Goal: Navigation & Orientation: Find specific page/section

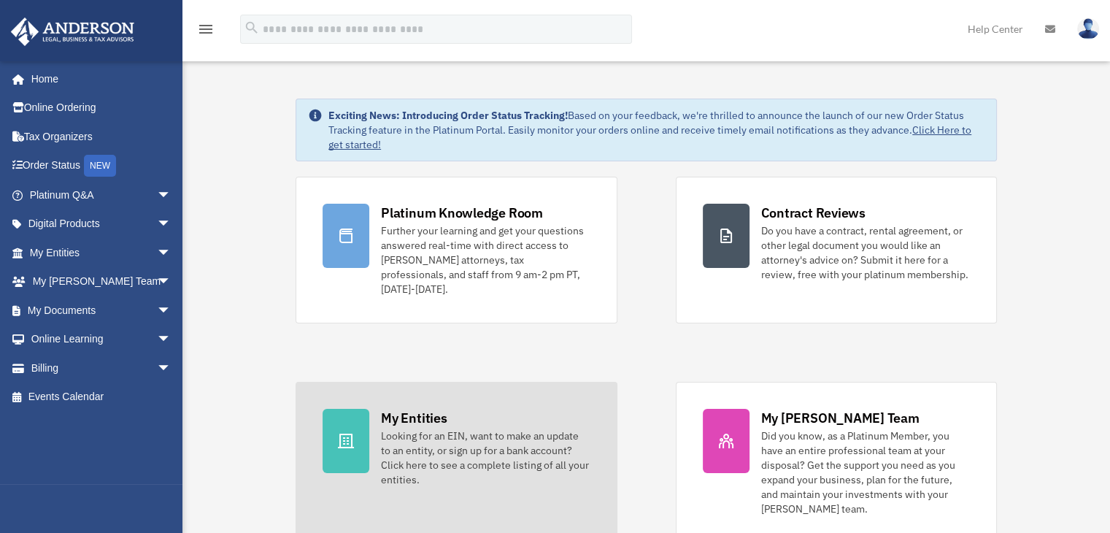
click at [430, 409] on div "My Entities" at bounding box center [414, 418] width 66 height 18
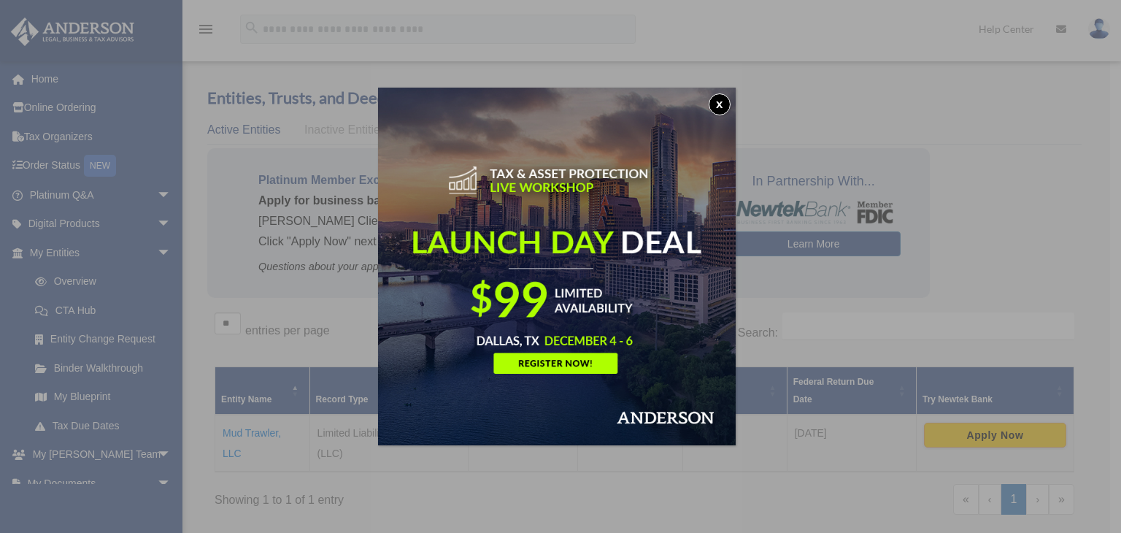
click at [725, 98] on button "x" at bounding box center [720, 104] width 22 height 22
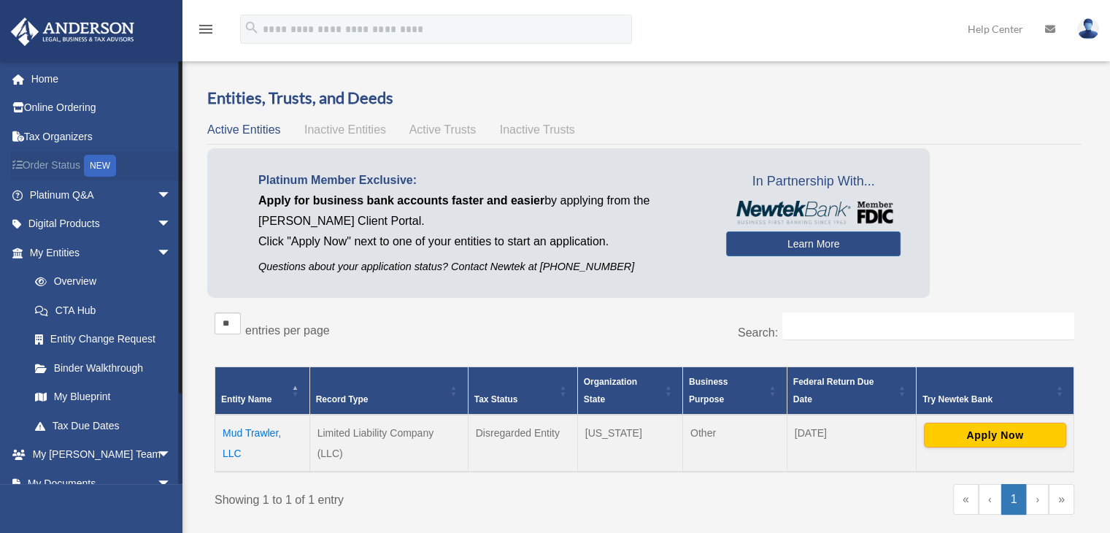
click at [73, 164] on link "Order Status NEW" at bounding box center [101, 166] width 183 height 30
click at [96, 396] on link "My Blueprint" at bounding box center [106, 396] width 173 height 29
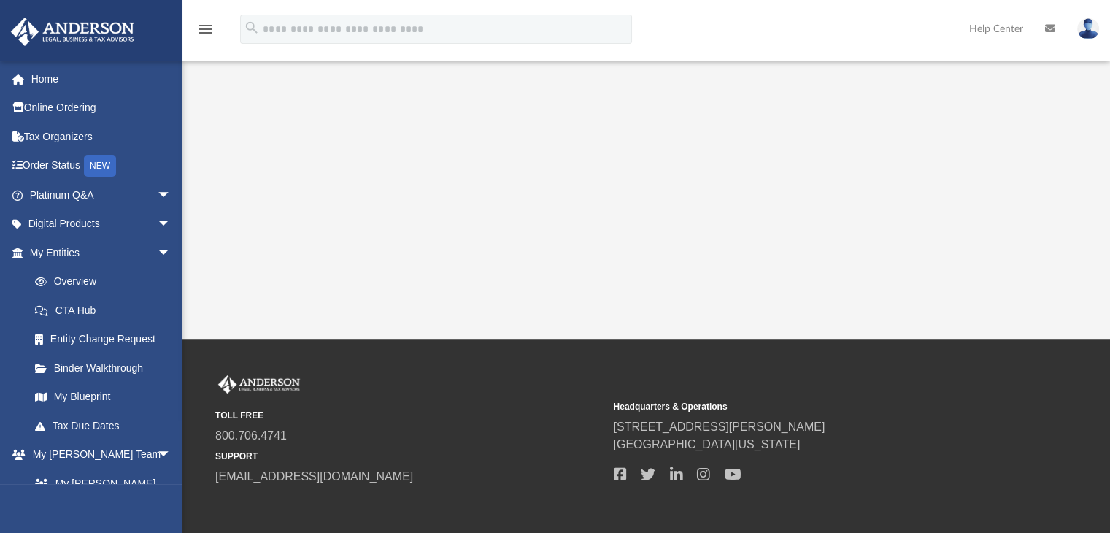
scroll to position [447, 0]
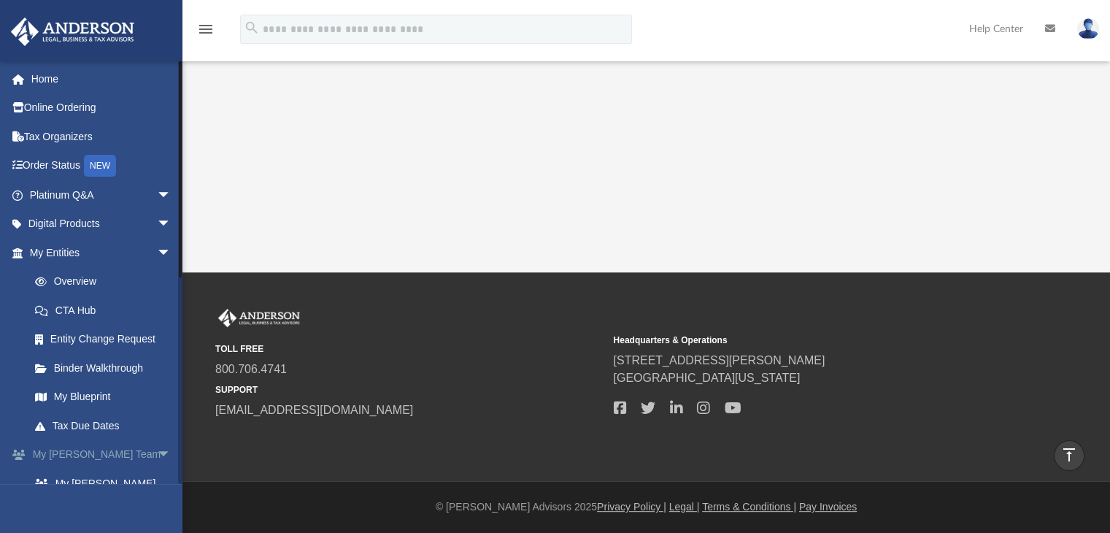
click at [157, 453] on span "arrow_drop_down" at bounding box center [171, 455] width 29 height 30
click at [157, 453] on span "arrow_drop_up" at bounding box center [171, 455] width 29 height 30
click at [157, 451] on span "arrow_drop_down" at bounding box center [171, 455] width 29 height 30
click at [157, 481] on span "arrow_drop_down" at bounding box center [171, 484] width 29 height 30
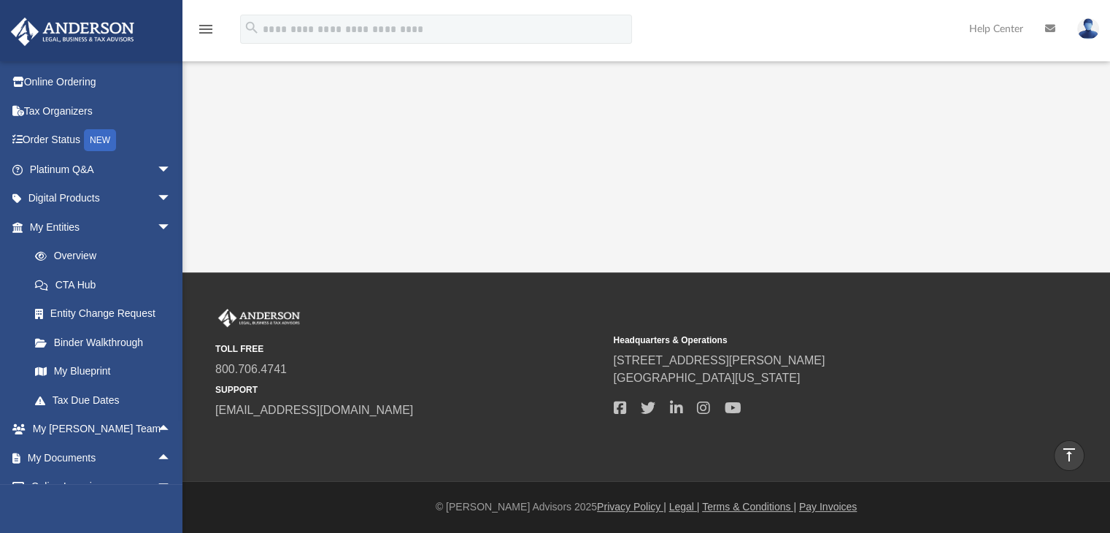
drag, startPoint x: 180, startPoint y: 130, endPoint x: 185, endPoint y: 164, distance: 34.7
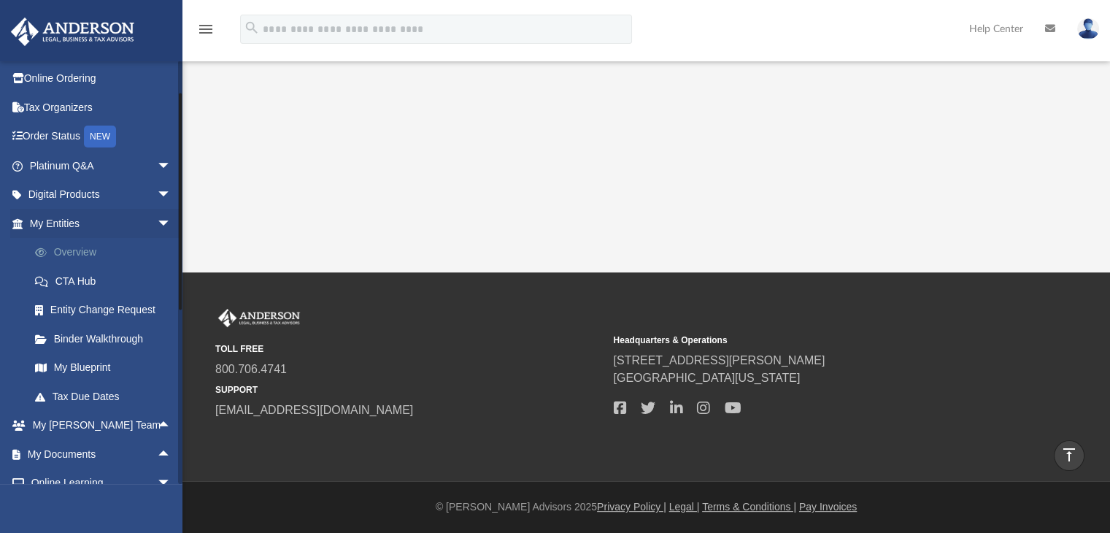
click at [177, 245] on link "Overview" at bounding box center [106, 252] width 173 height 29
click at [69, 450] on link "My Documents arrow_drop_up" at bounding box center [101, 453] width 183 height 29
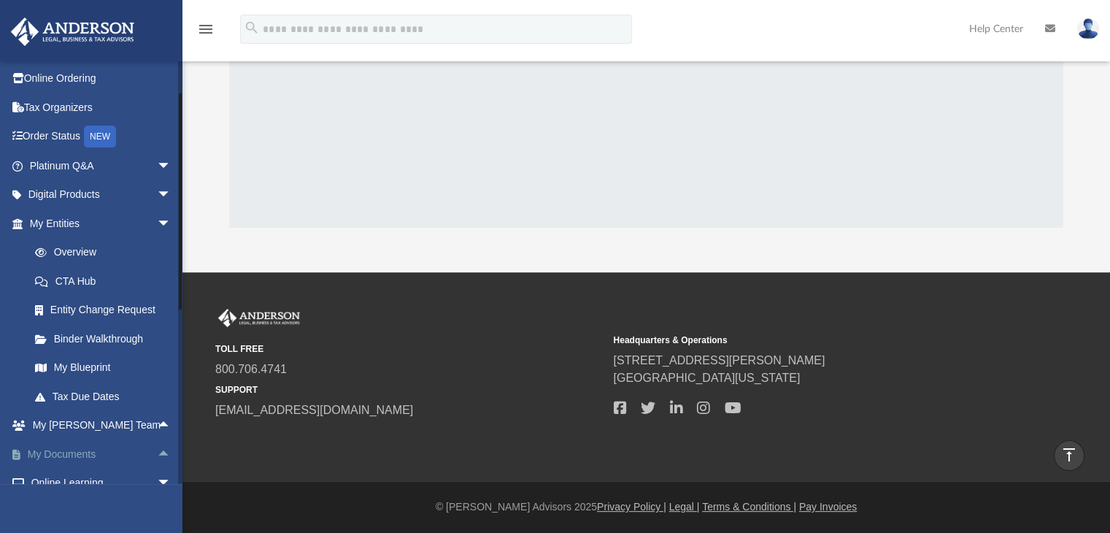
scroll to position [295, 0]
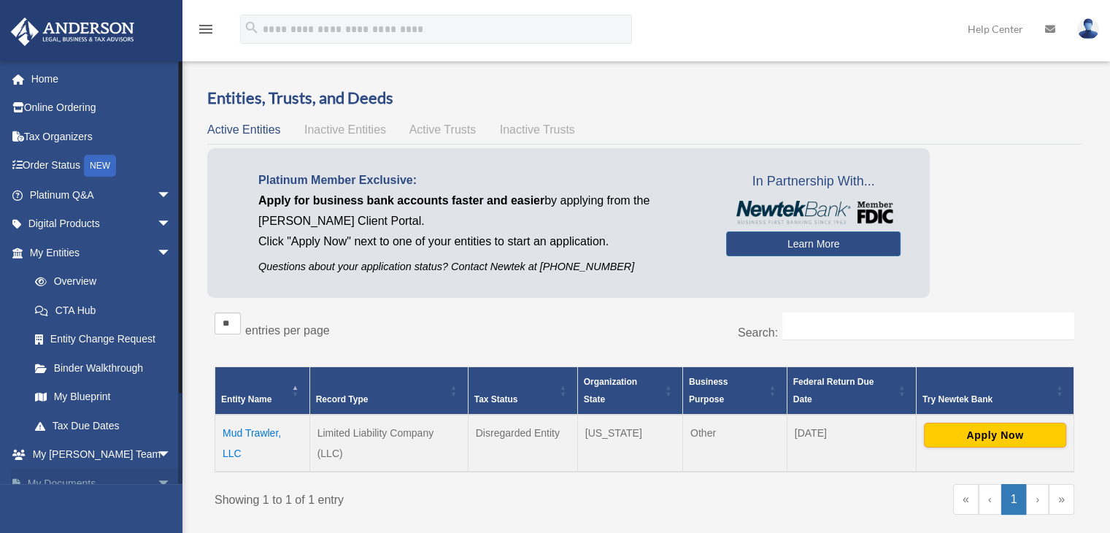
click at [157, 478] on span "arrow_drop_down" at bounding box center [171, 484] width 29 height 30
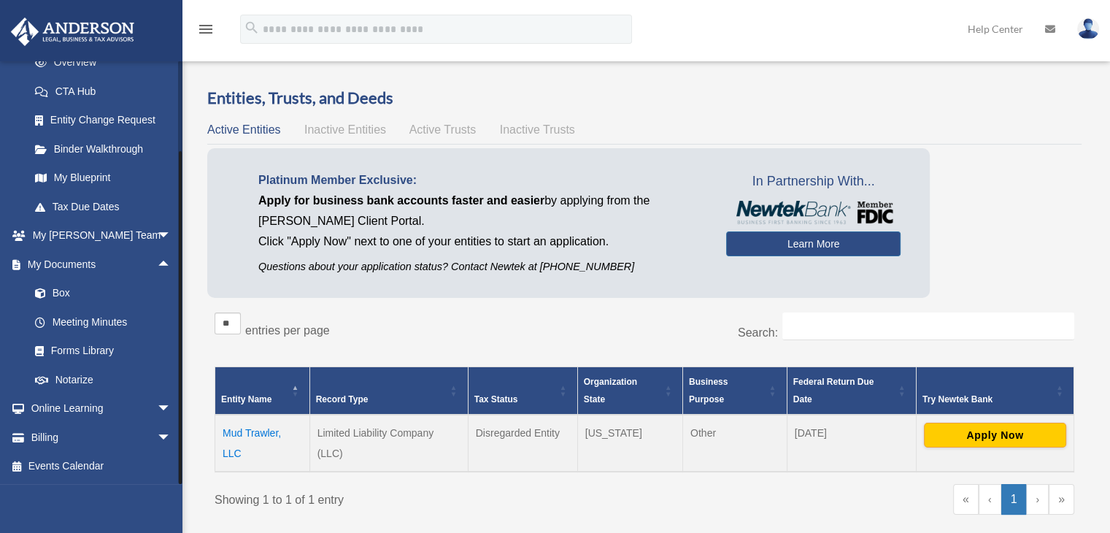
drag, startPoint x: 180, startPoint y: 442, endPoint x: 182, endPoint y: 469, distance: 27.8
click at [182, 469] on div "Overview rrajaonarivelo@gmail.com Sign Out rrajaonarivelo@gmail.com Home Online…" at bounding box center [555, 320] width 1110 height 550
click at [61, 293] on link "Box" at bounding box center [106, 293] width 173 height 29
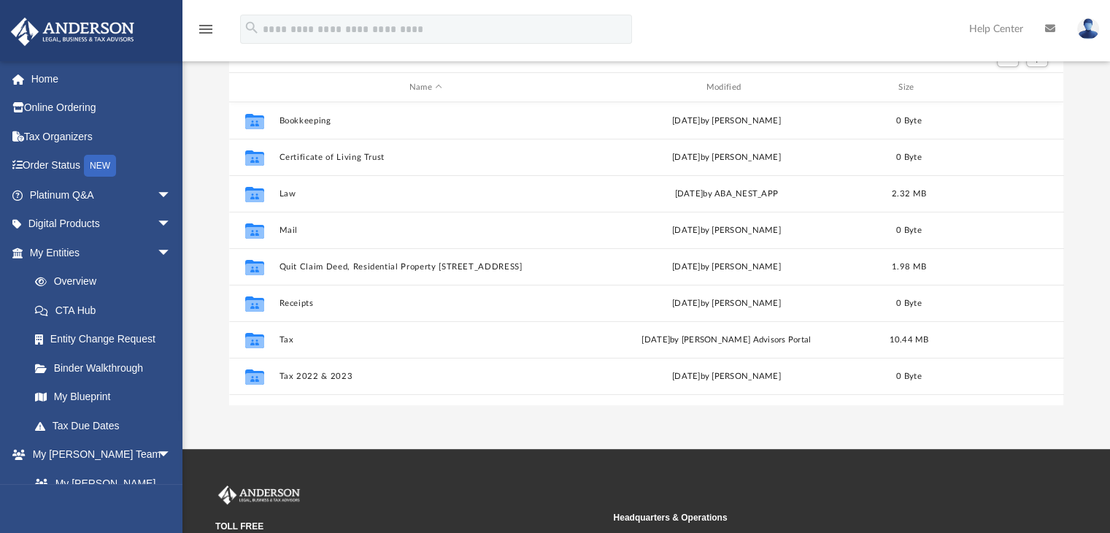
scroll to position [155, 0]
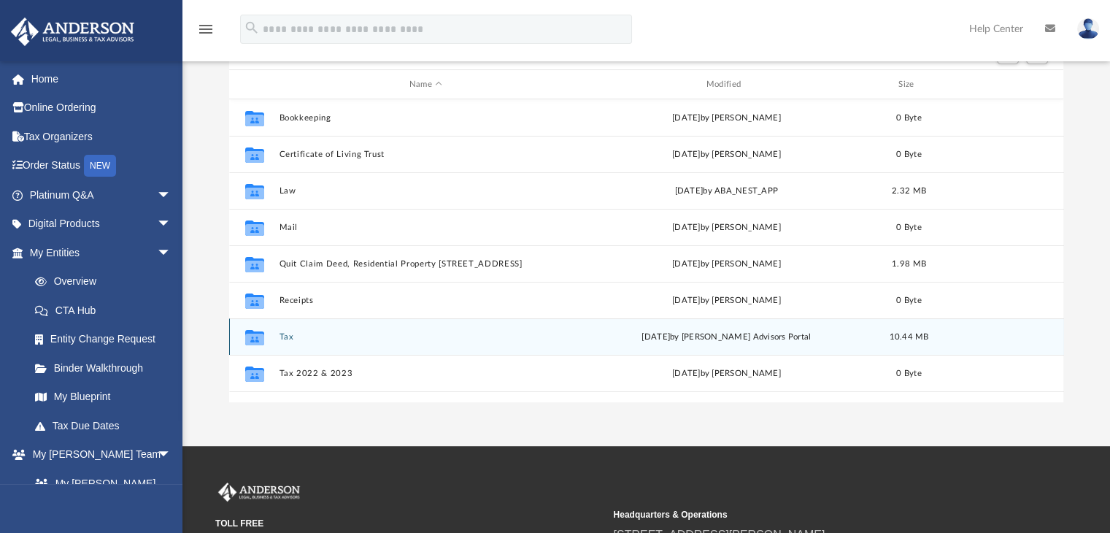
click at [285, 334] on button "Tax" at bounding box center [426, 336] width 294 height 9
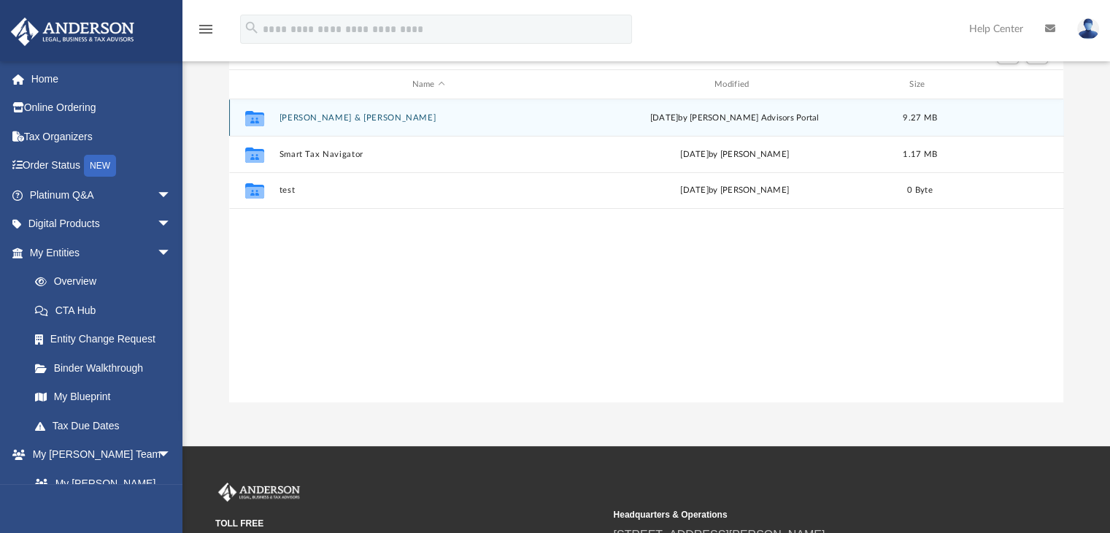
click at [388, 120] on button "[PERSON_NAME] & [PERSON_NAME]" at bounding box center [428, 117] width 299 height 9
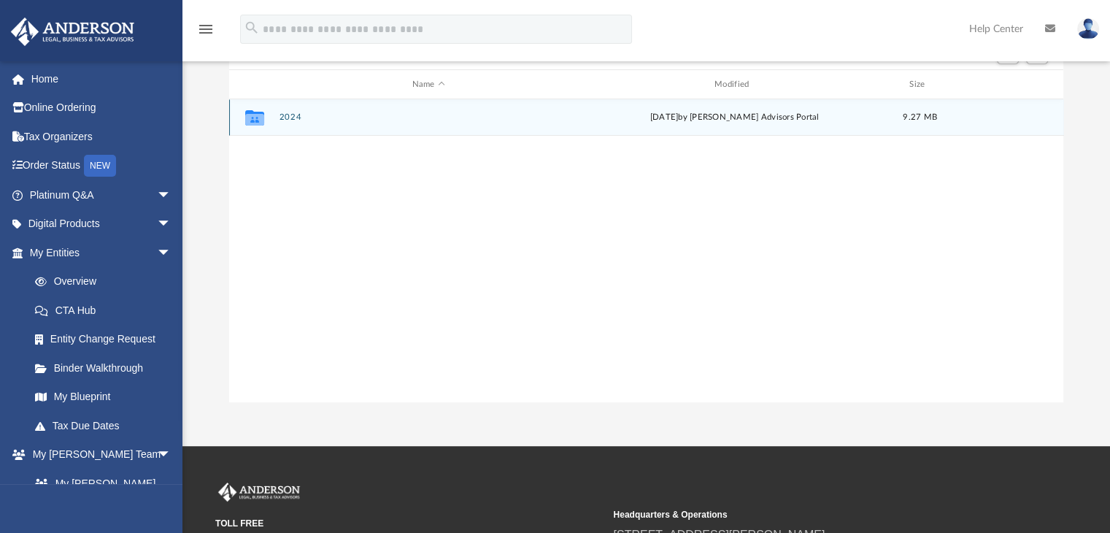
click at [675, 118] on div "[DATE] by [PERSON_NAME] Advisors Portal" at bounding box center [734, 118] width 299 height 13
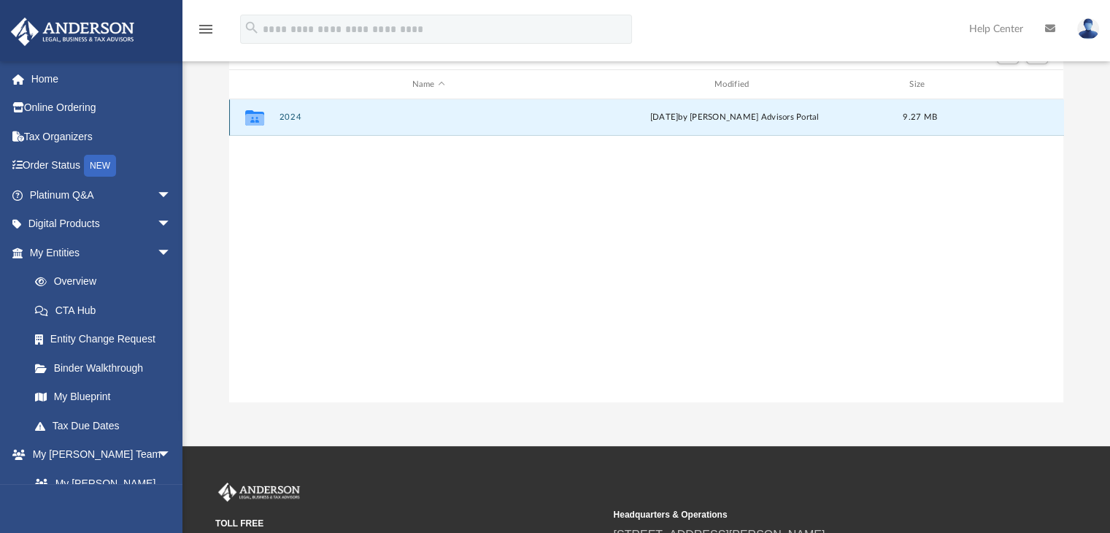
click at [298, 117] on button "2024" at bounding box center [428, 117] width 299 height 9
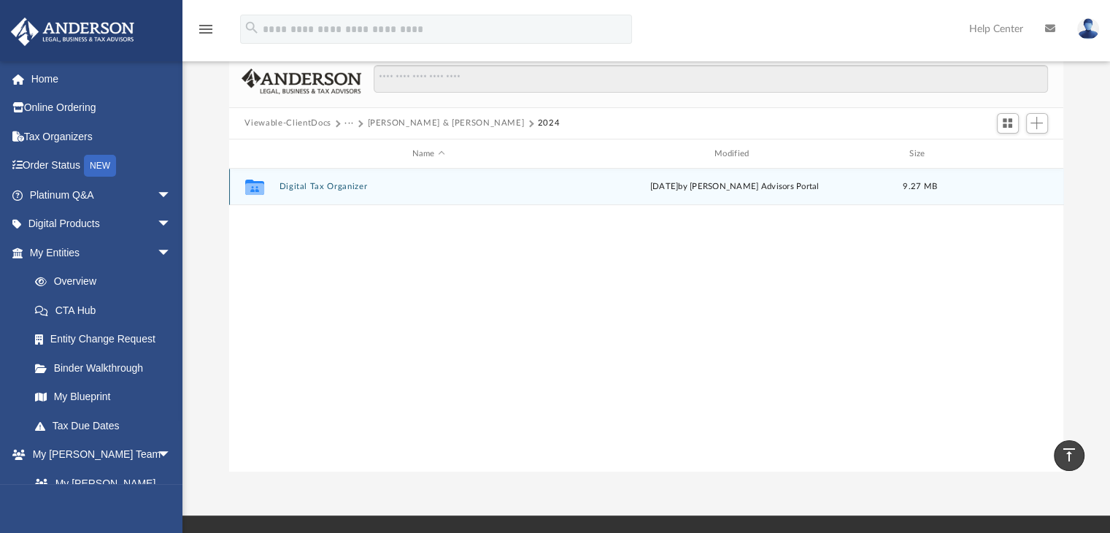
scroll to position [28, 0]
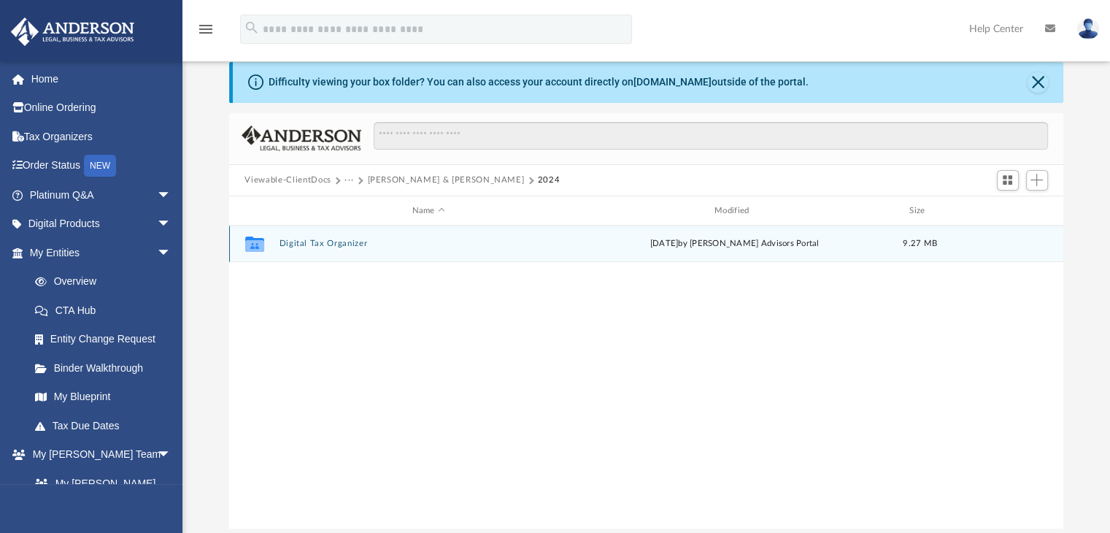
click at [346, 240] on button "Digital Tax Organizer" at bounding box center [428, 243] width 299 height 9
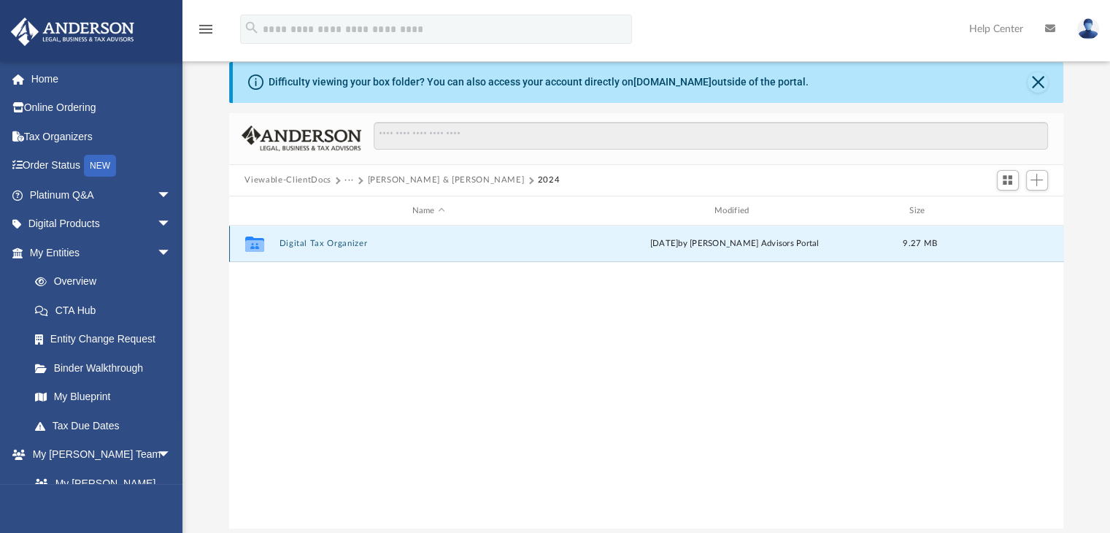
click at [346, 240] on button "Digital Tax Organizer" at bounding box center [428, 243] width 299 height 9
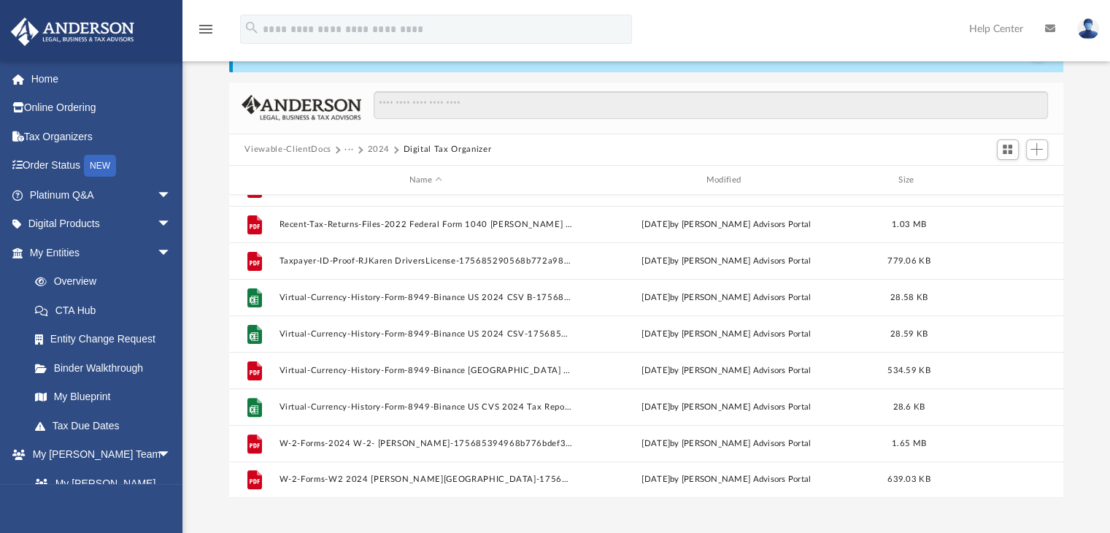
scroll to position [0, 0]
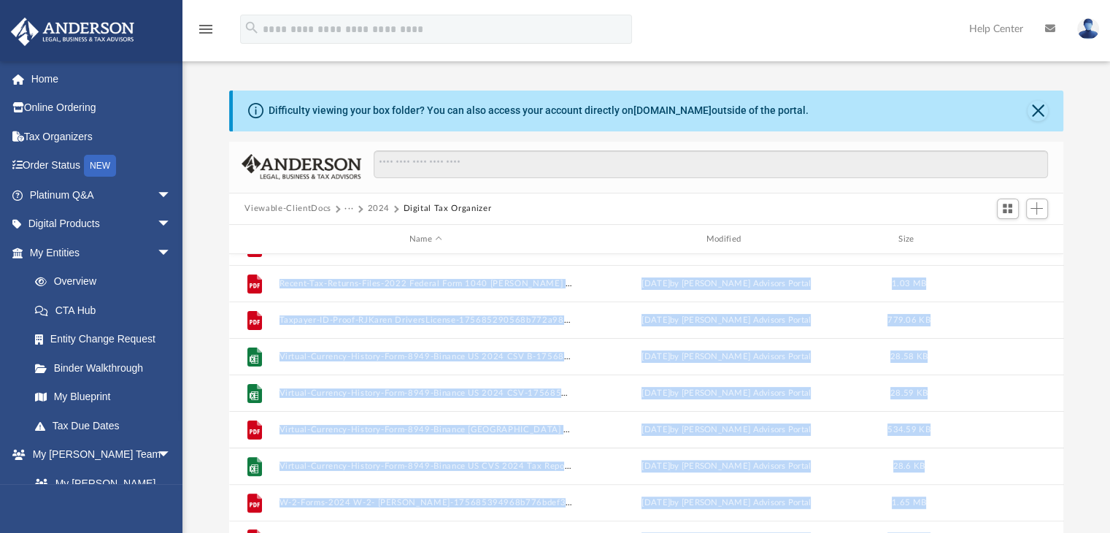
drag, startPoint x: 1055, startPoint y: 445, endPoint x: 1060, endPoint y: 283, distance: 162.1
click at [1060, 283] on body "X Get a chance to win 6 months of Platinum for free just by filling out this su…" at bounding box center [555, 431] width 1110 height 862
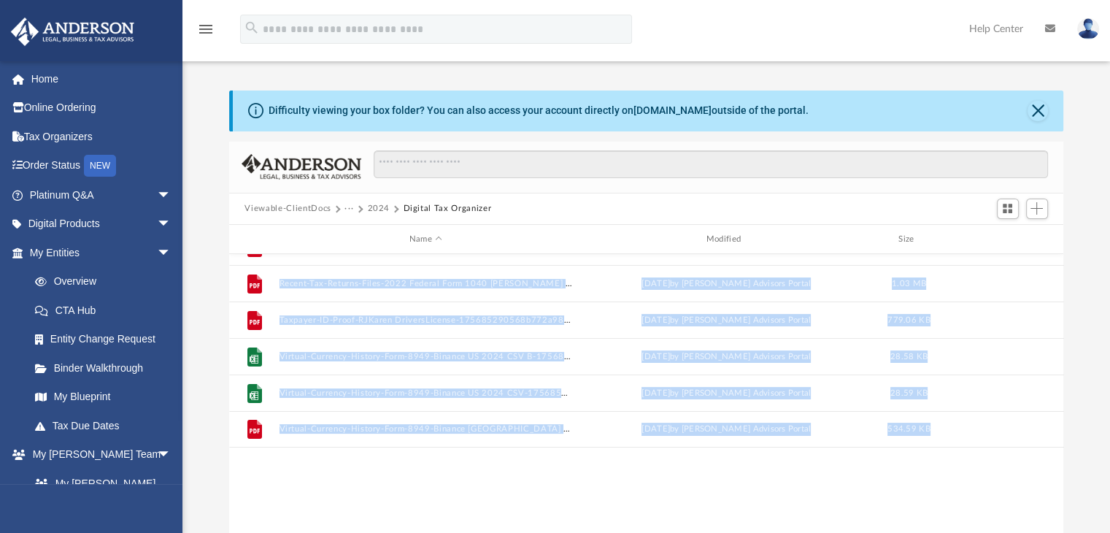
scroll to position [236, 0]
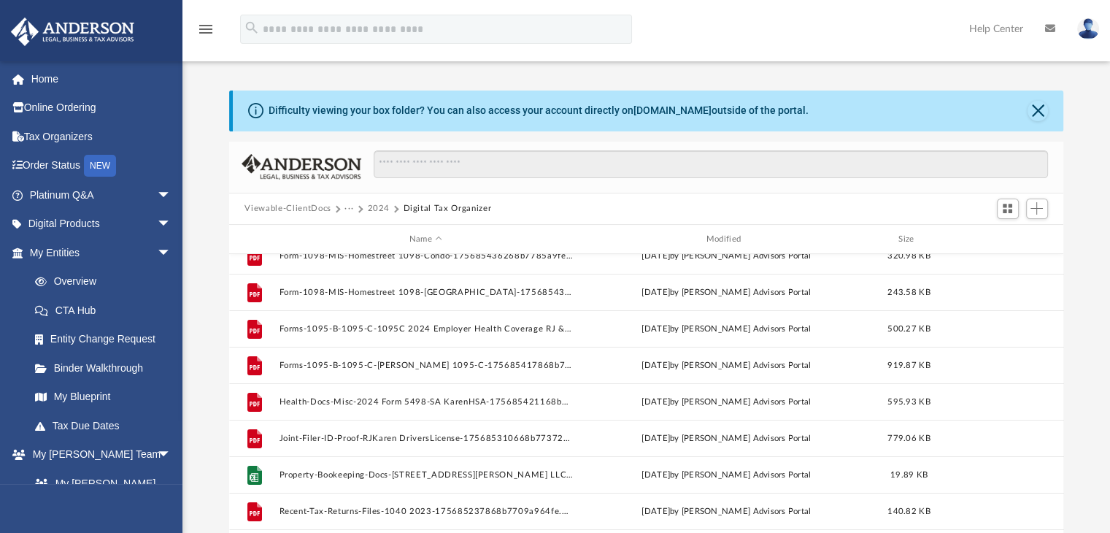
click at [1086, 278] on div "Difficulty viewing your box folder? You can also access your account directly o…" at bounding box center [646, 324] width 928 height 466
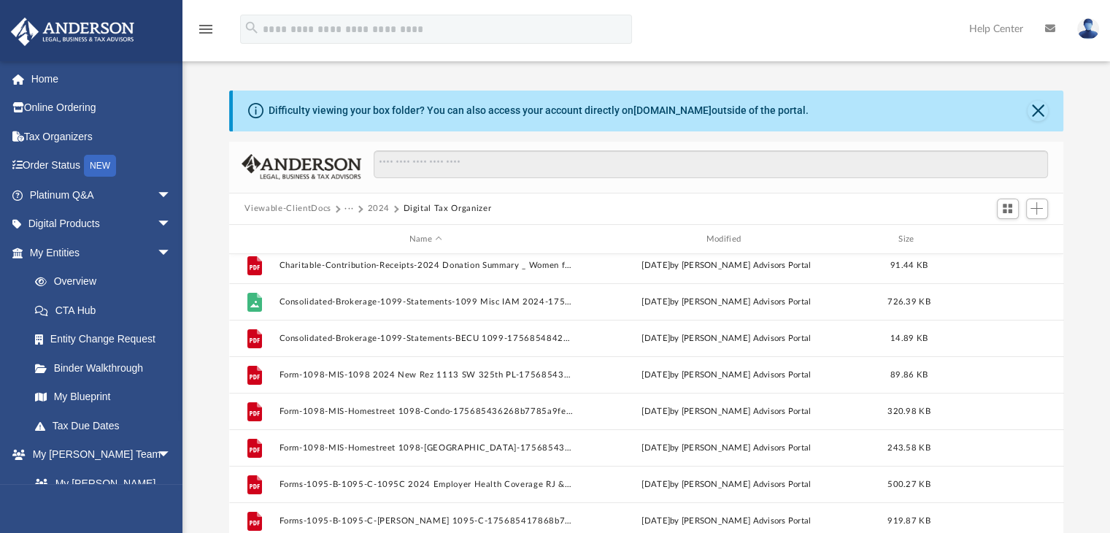
scroll to position [0, 0]
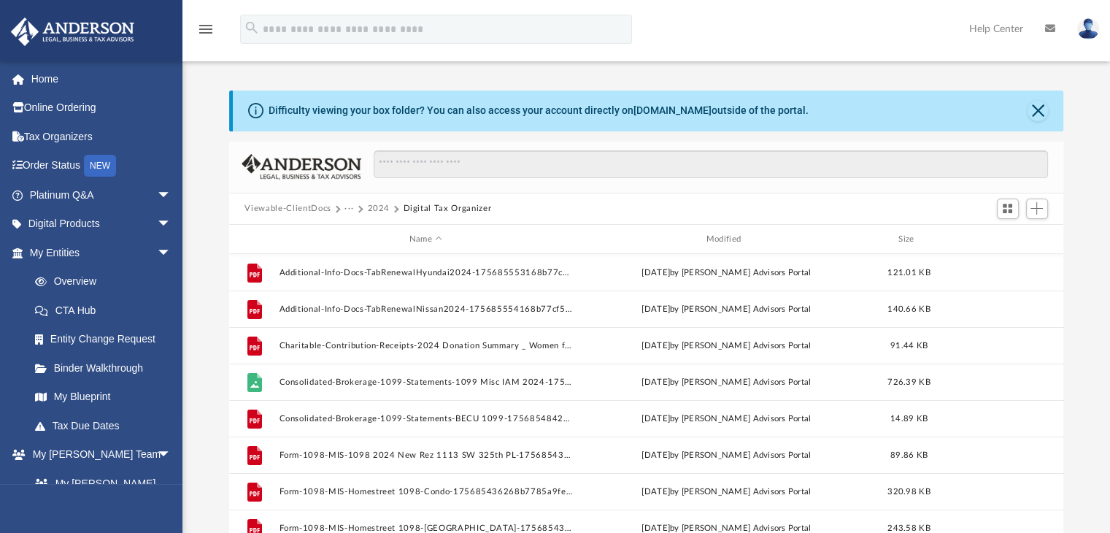
click at [1084, 256] on div "Difficulty viewing your box folder? You can also access your account directly o…" at bounding box center [646, 324] width 928 height 466
click at [103, 395] on link "My Blueprint" at bounding box center [106, 396] width 173 height 29
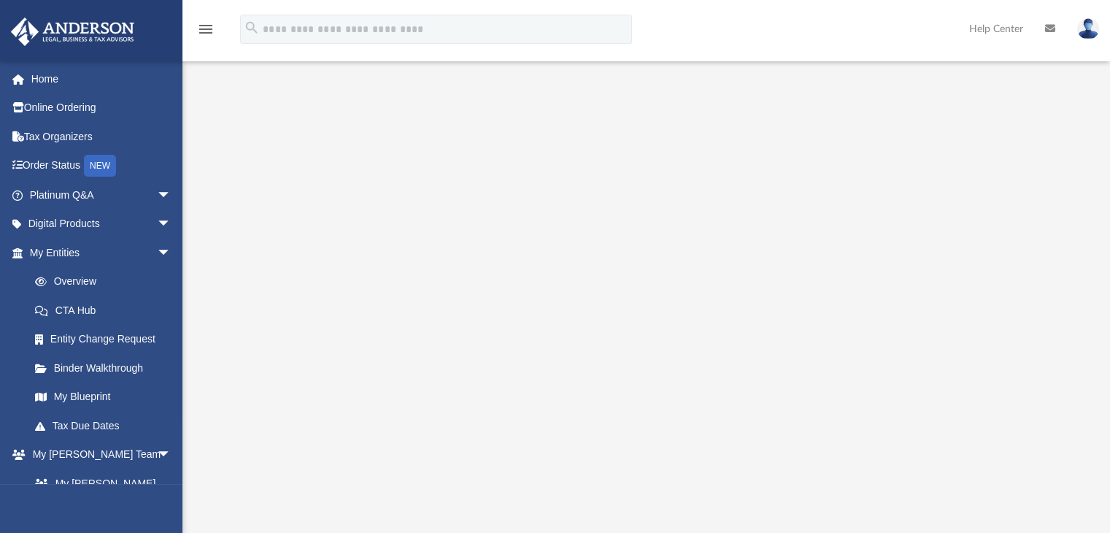
scroll to position [210, 0]
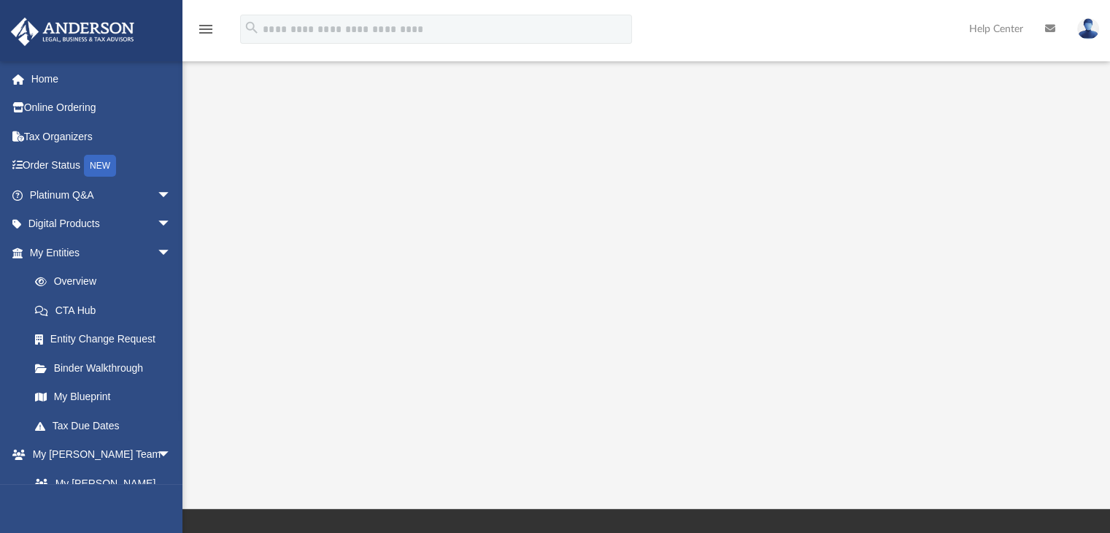
drag, startPoint x: 1108, startPoint y: 319, endPoint x: 1109, endPoint y: 339, distance: 19.7
click at [1108, 320] on div at bounding box center [646, 172] width 928 height 584
click at [1109, 339] on div at bounding box center [646, 172] width 928 height 584
click at [1109, 342] on div at bounding box center [646, 172] width 928 height 584
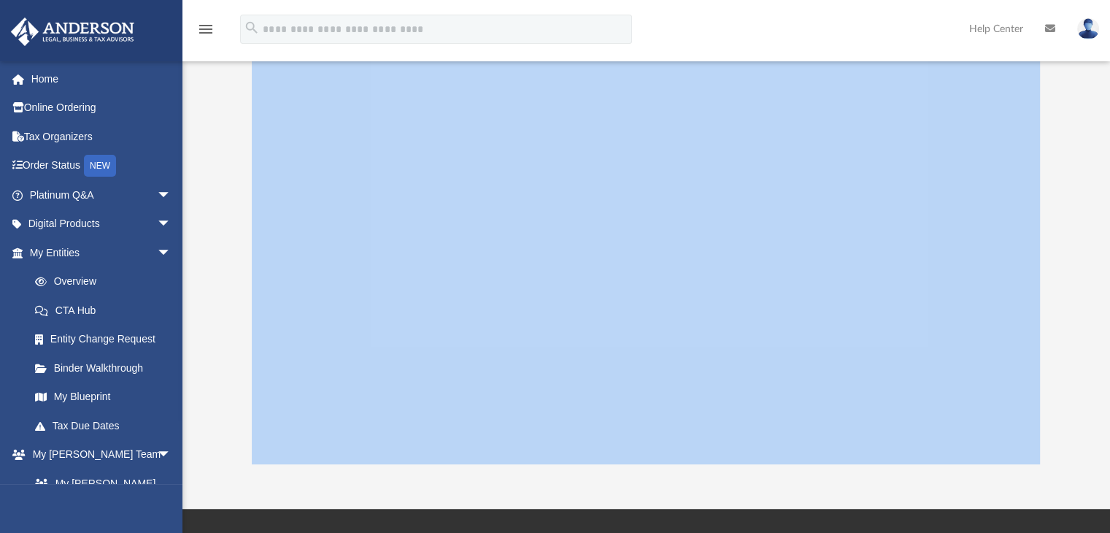
click at [1109, 342] on div at bounding box center [646, 172] width 928 height 584
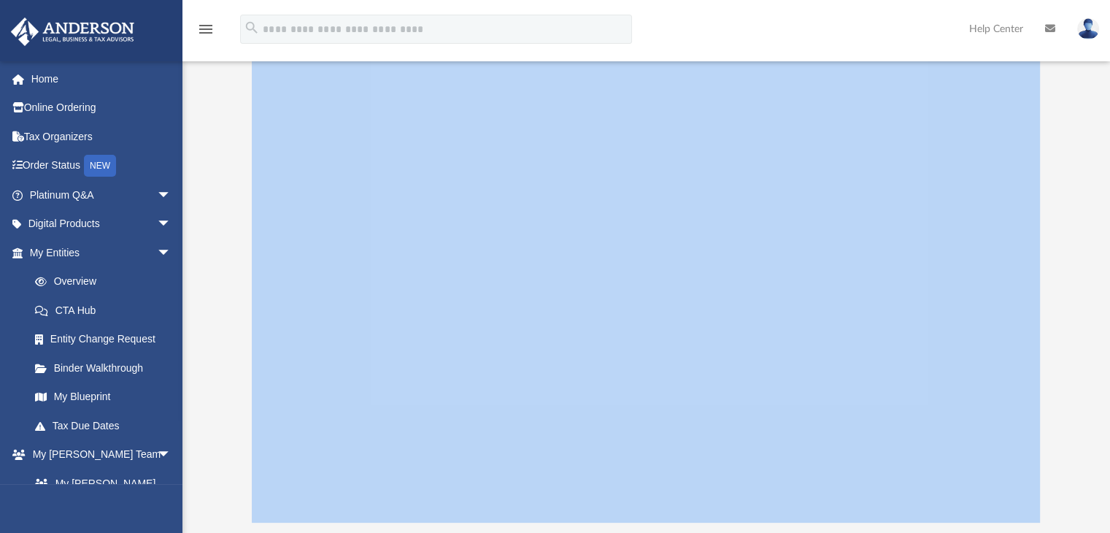
scroll to position [0, 0]
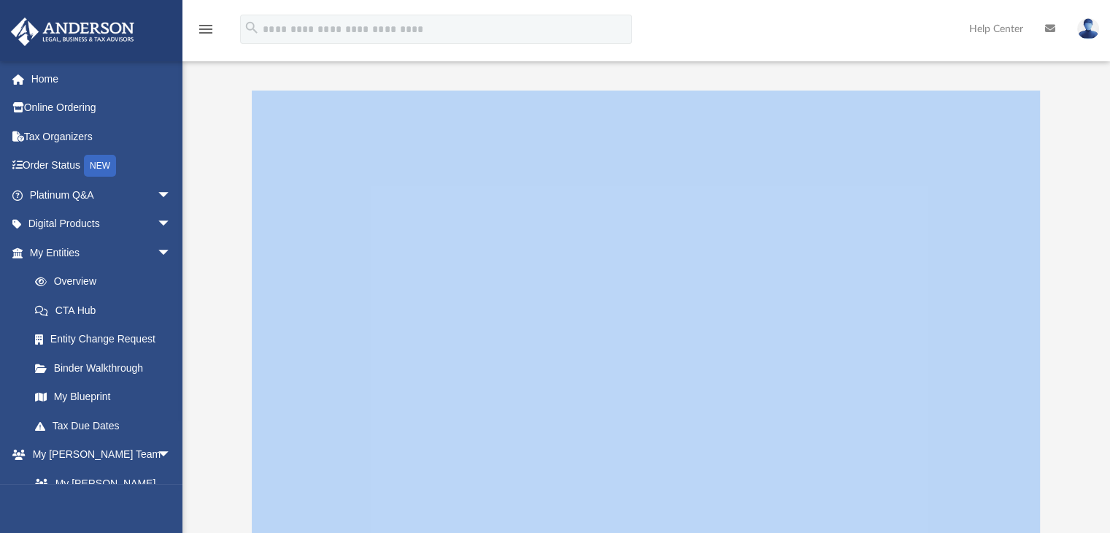
click at [1077, 147] on div at bounding box center [646, 383] width 928 height 584
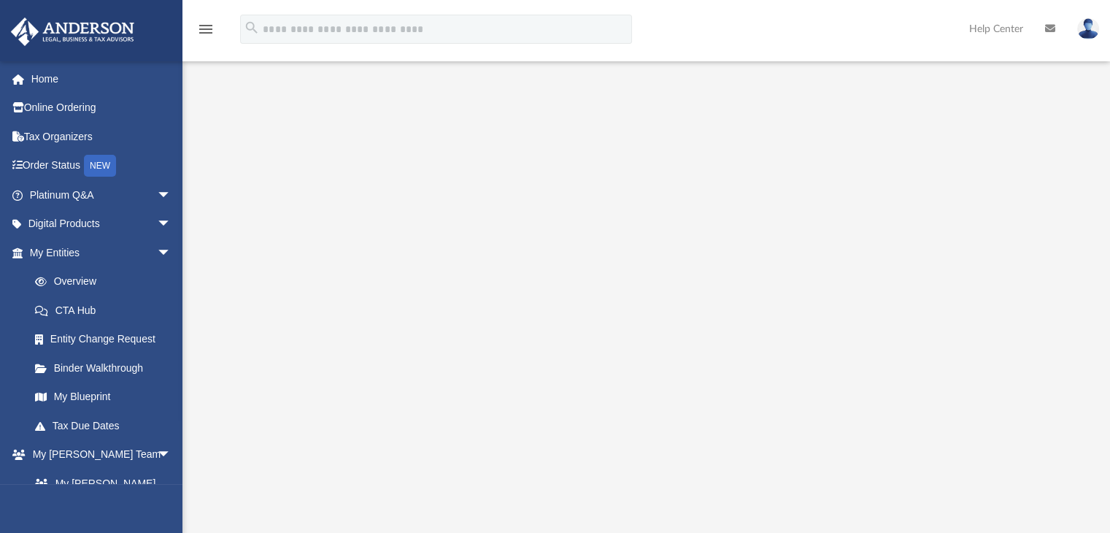
click at [1090, 33] on img at bounding box center [1088, 28] width 22 height 21
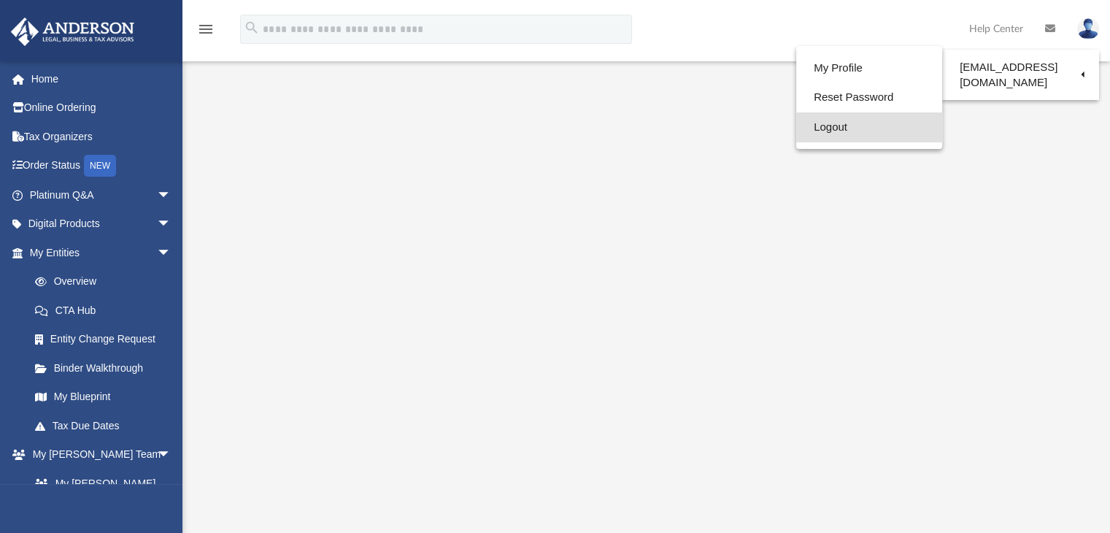
click at [829, 128] on link "Logout" at bounding box center [869, 127] width 146 height 30
